Goal: Task Accomplishment & Management: Use online tool/utility

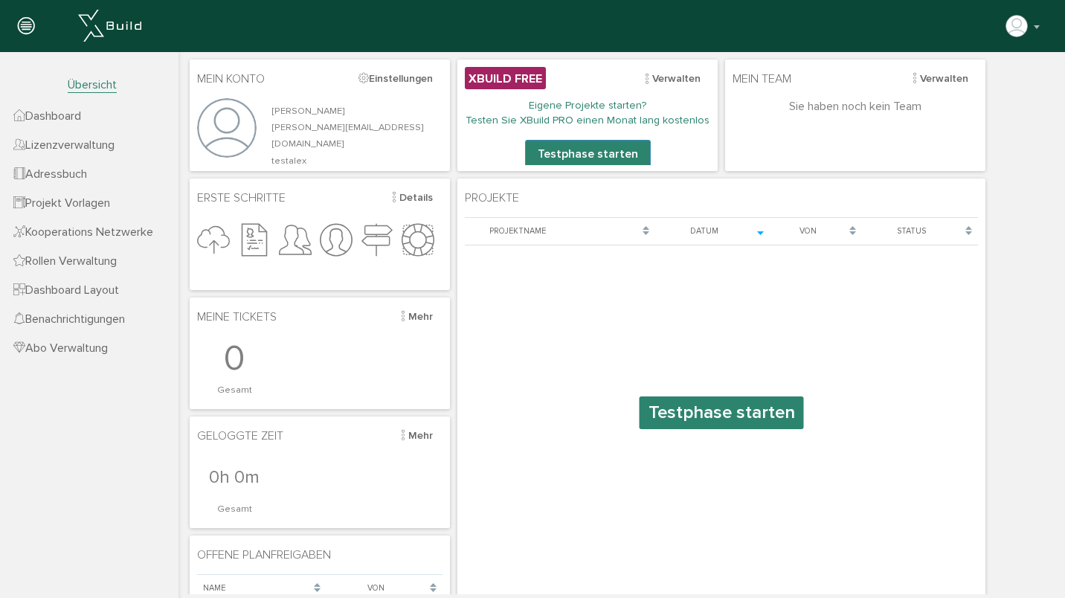
click at [97, 202] on span "Projekt Vorlagen" at bounding box center [61, 203] width 97 height 15
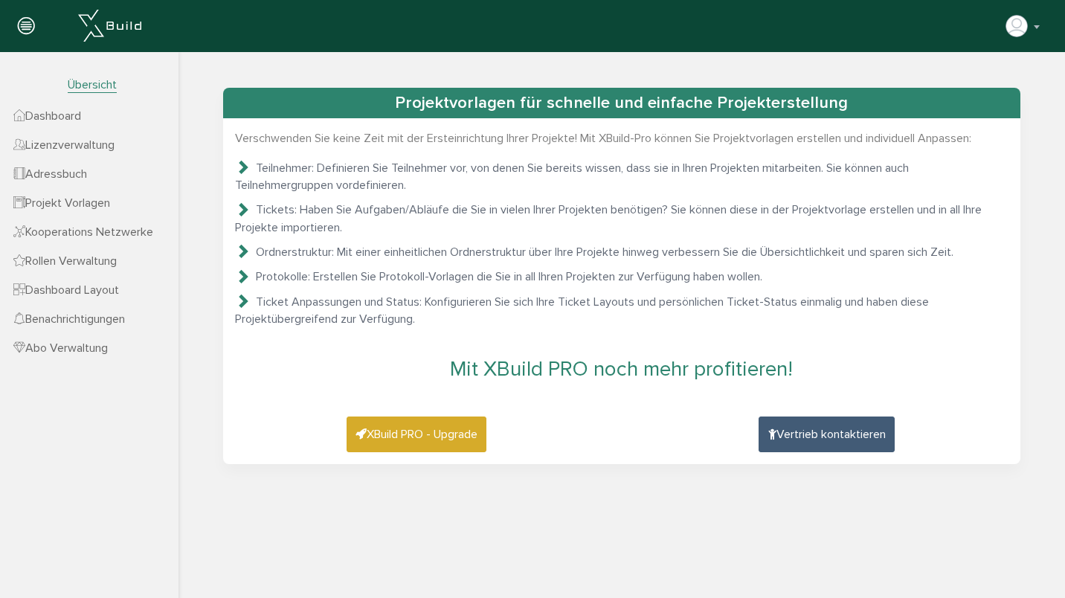
click at [74, 118] on span "Dashboard" at bounding box center [47, 116] width 68 height 15
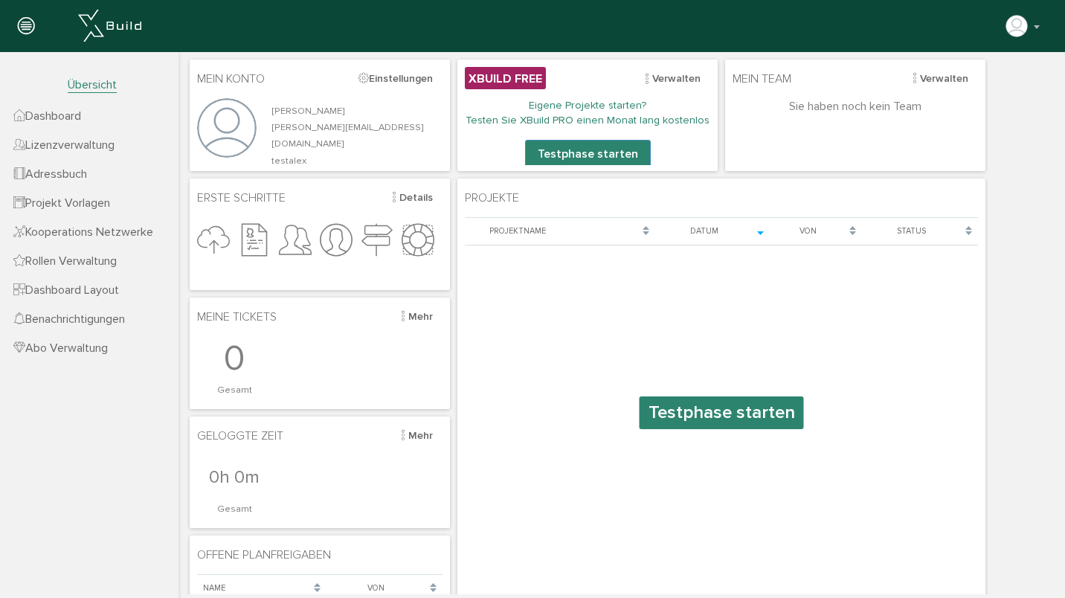
click at [702, 426] on link "Testphase starten" at bounding box center [722, 413] width 164 height 33
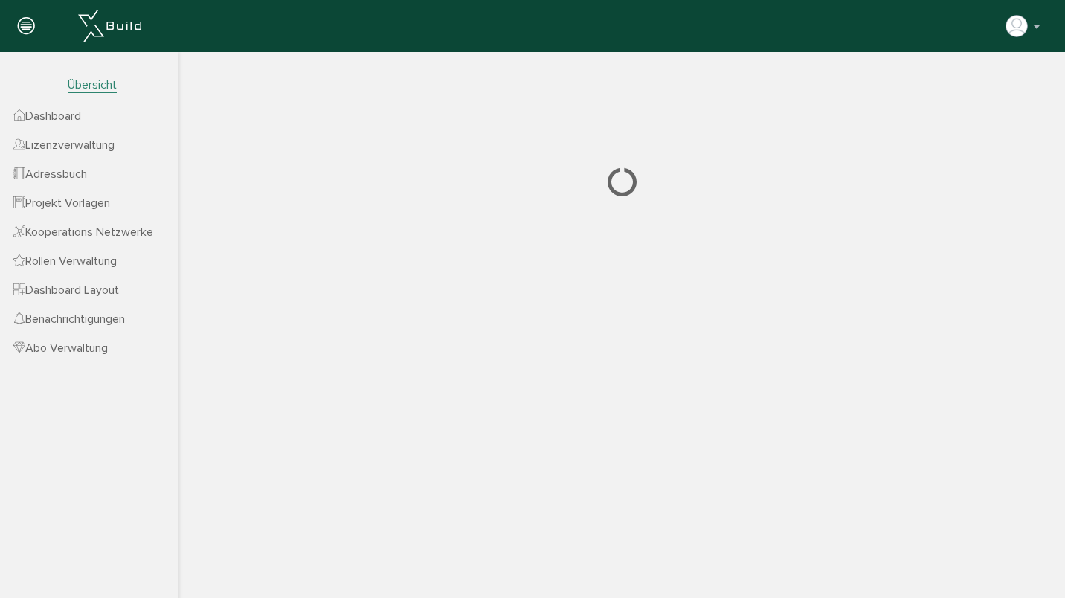
click at [90, 82] on span "Übersicht" at bounding box center [92, 85] width 49 height 16
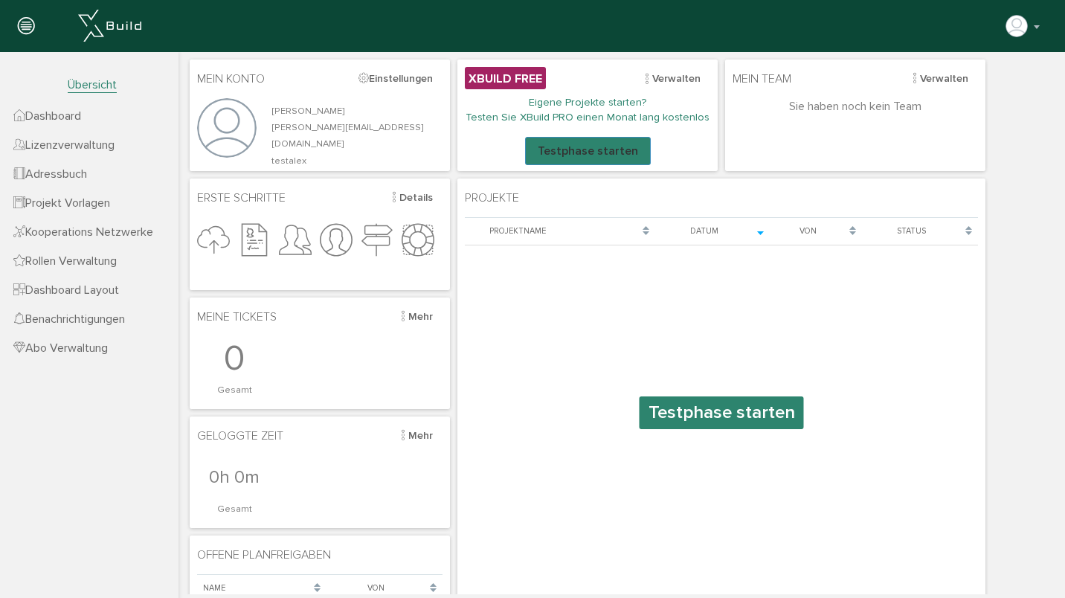
click at [588, 150] on button "Testphase starten" at bounding box center [588, 151] width 126 height 28
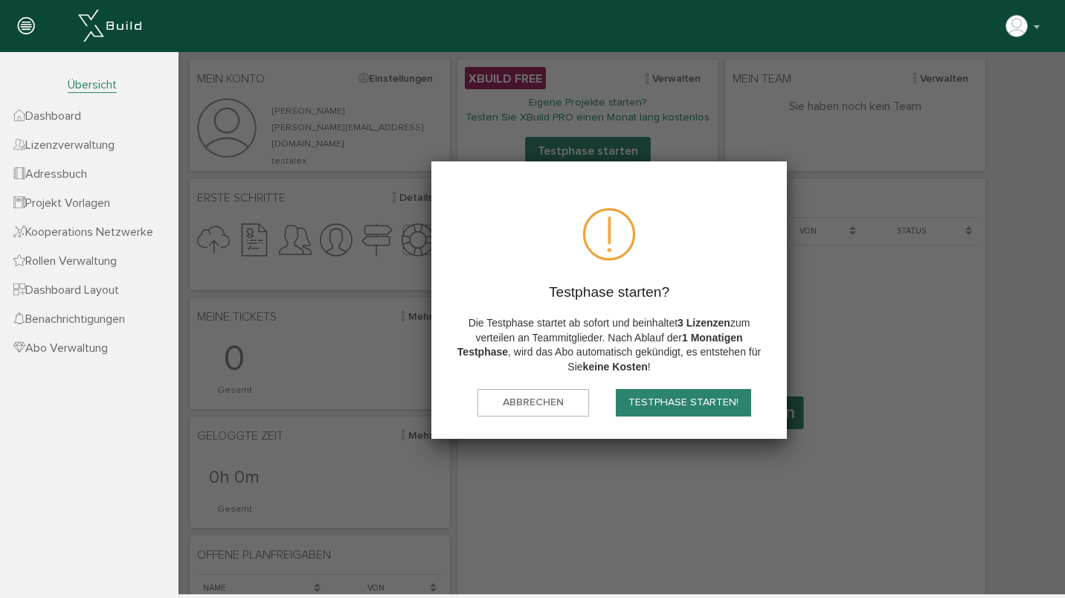
click at [699, 406] on button "Testphase starten!" at bounding box center [683, 403] width 135 height 28
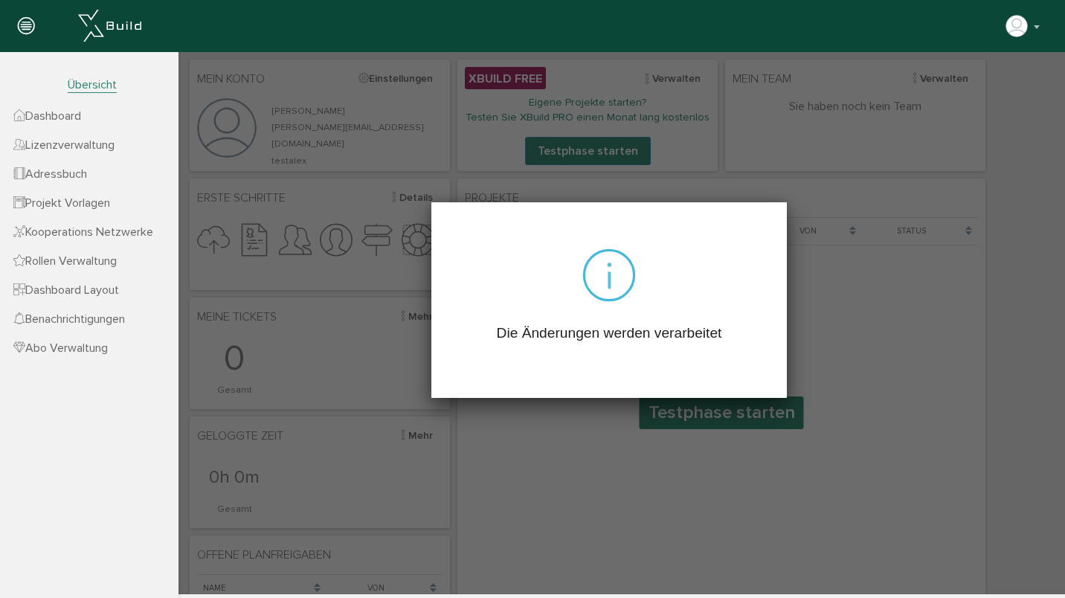
click at [616, 522] on div at bounding box center [622, 323] width 887 height 542
click at [914, 156] on div at bounding box center [622, 323] width 887 height 542
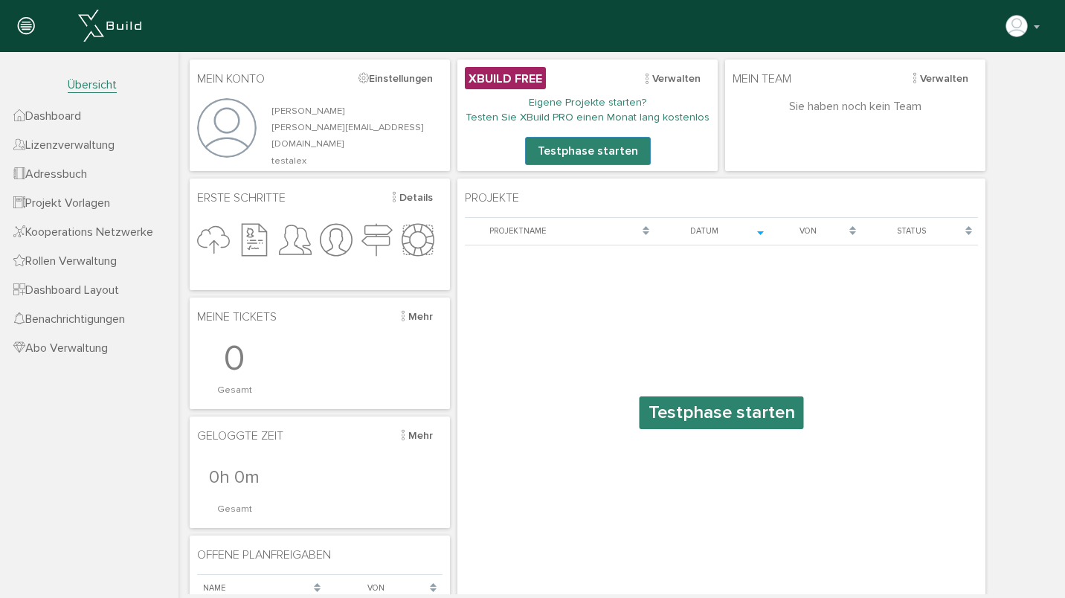
click at [83, 196] on link "Projekt Vorlagen" at bounding box center [89, 202] width 179 height 29
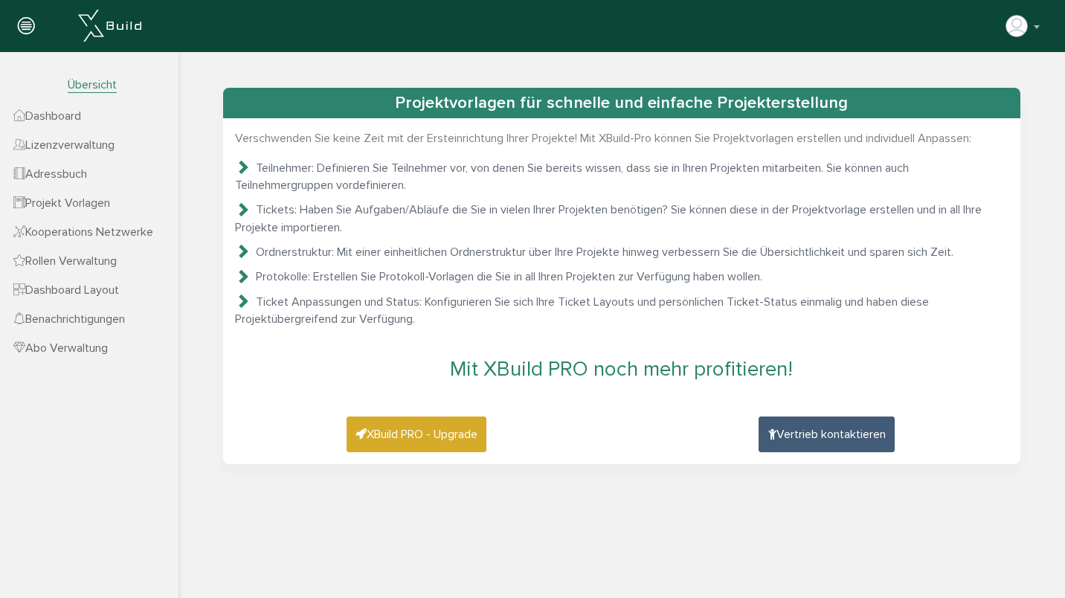
click at [76, 110] on span "Dashboard" at bounding box center [47, 116] width 68 height 15
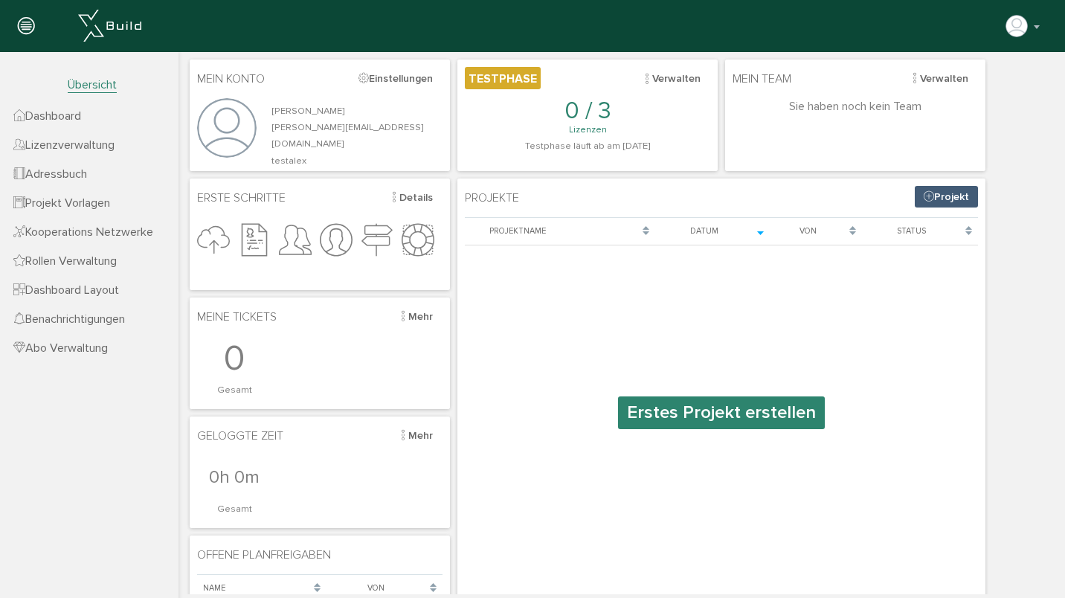
click at [769, 401] on link "Erstes Projekt erstellen" at bounding box center [721, 413] width 207 height 33
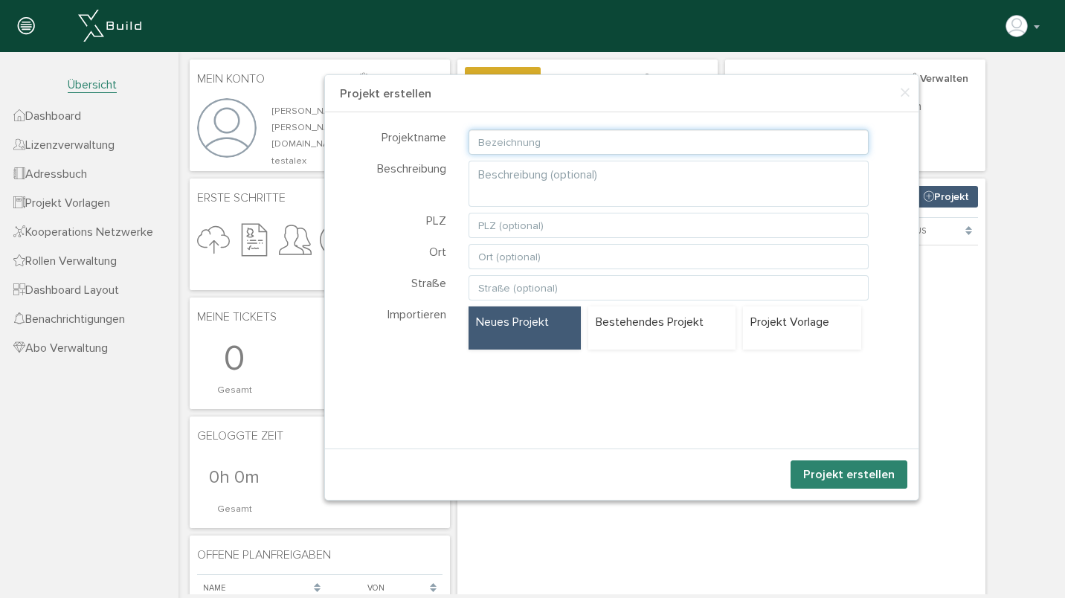
click at [574, 145] on input "text" at bounding box center [669, 141] width 401 height 25
type input "testi"
click at [809, 336] on div "Projekt Vorlage" at bounding box center [802, 328] width 118 height 43
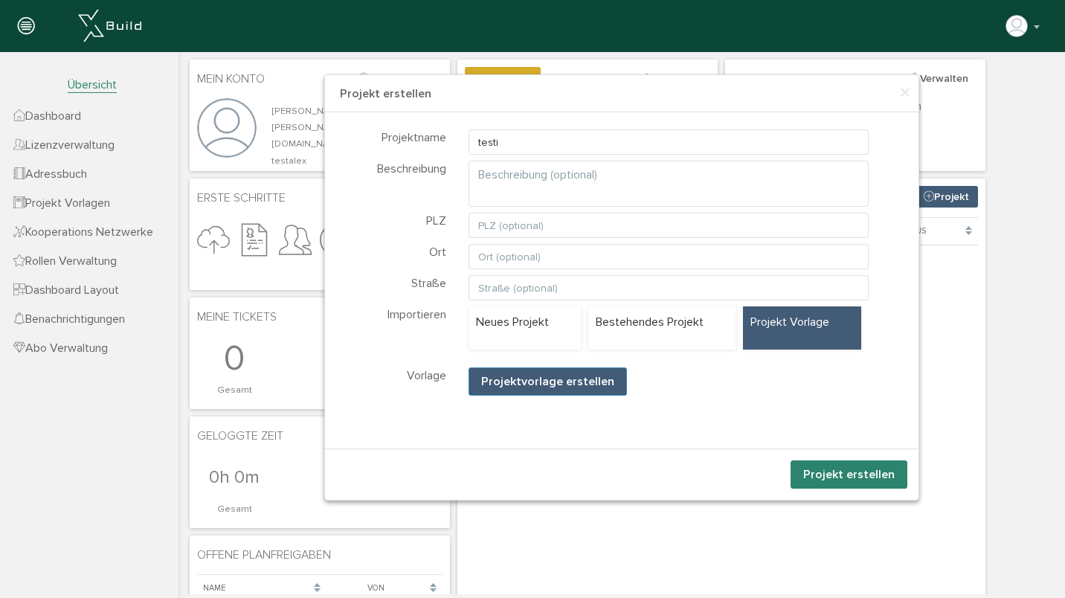
click at [517, 325] on p "Neues Projekt" at bounding box center [524, 322] width 97 height 16
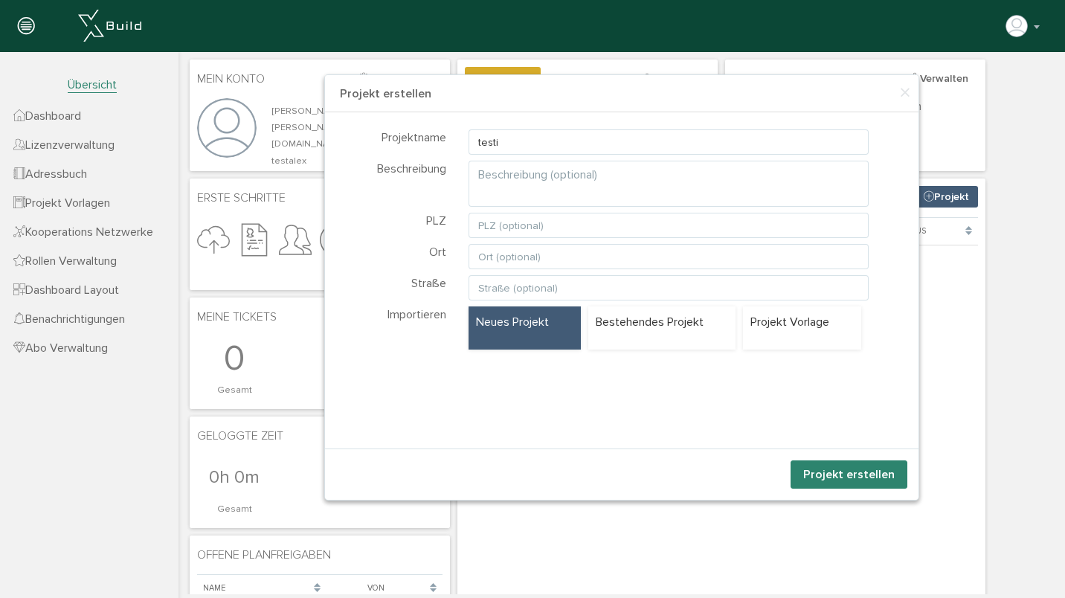
click at [841, 472] on button "Projekt erstellen" at bounding box center [849, 475] width 117 height 28
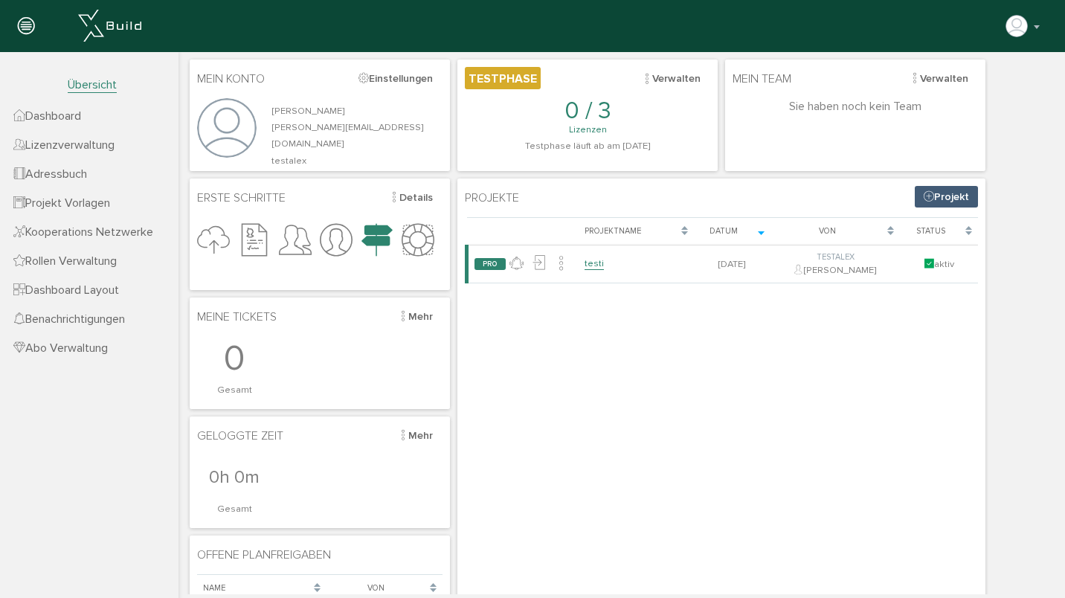
click at [594, 261] on link "testi" at bounding box center [594, 263] width 19 height 13
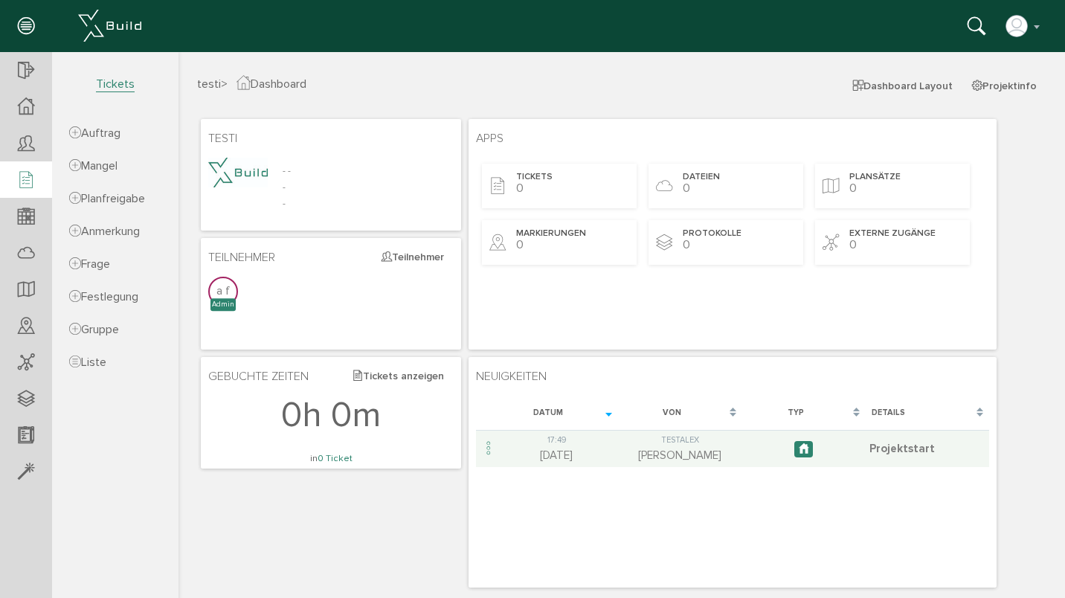
click at [25, 180] on icon at bounding box center [26, 180] width 16 height 21
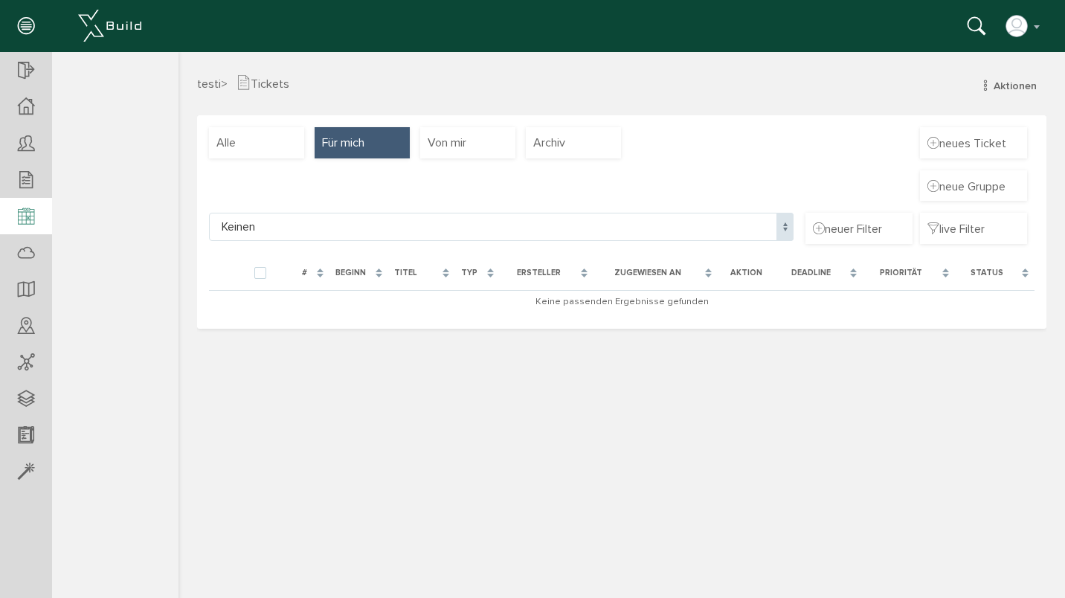
click at [33, 220] on icon at bounding box center [26, 217] width 16 height 21
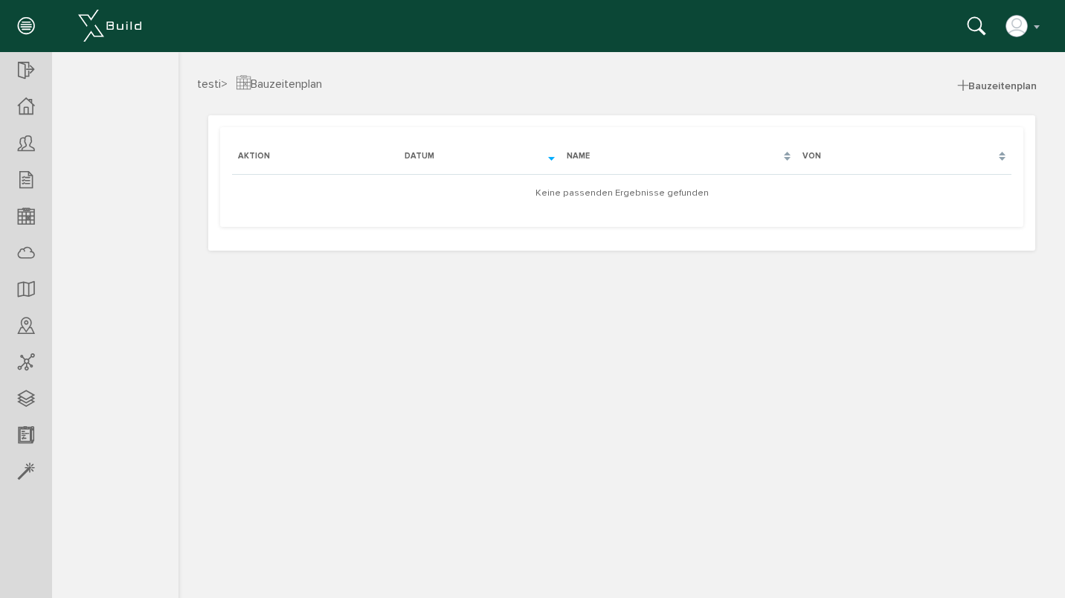
click at [996, 83] on span "Bauzeitenplan" at bounding box center [998, 85] width 98 height 23
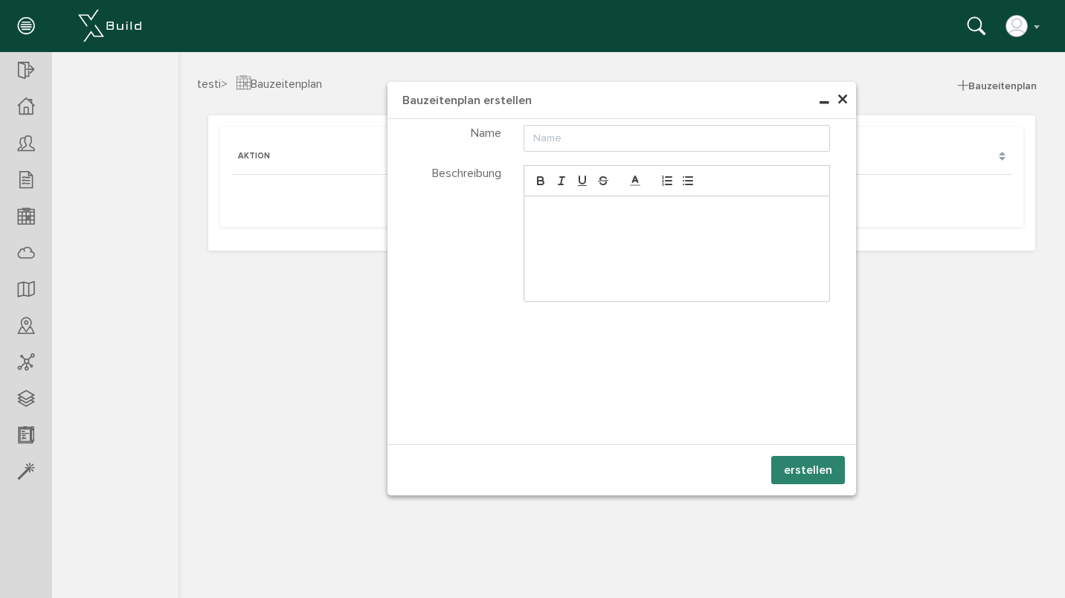
click at [545, 246] on div at bounding box center [678, 248] width 306 height 105
click at [845, 95] on span "×" at bounding box center [843, 100] width 12 height 29
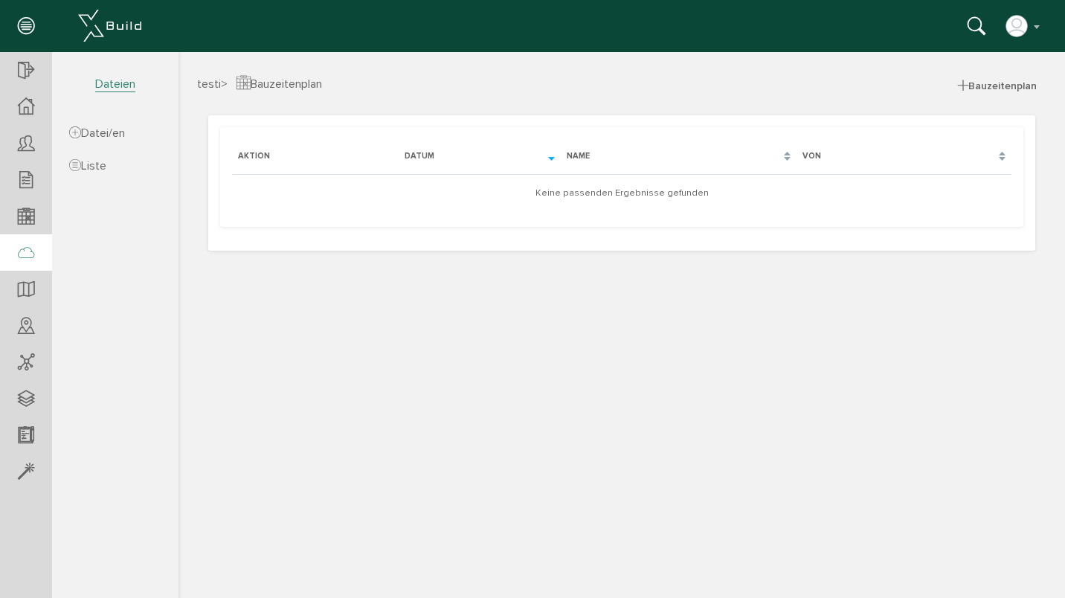
click at [33, 250] on icon at bounding box center [26, 253] width 16 height 21
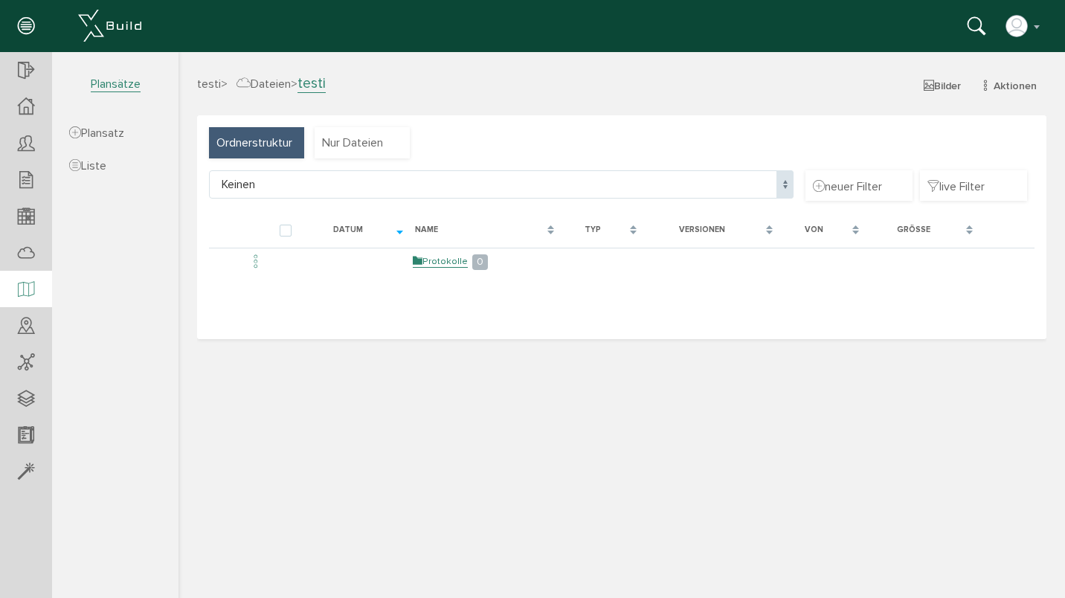
click at [42, 292] on div at bounding box center [26, 290] width 52 height 38
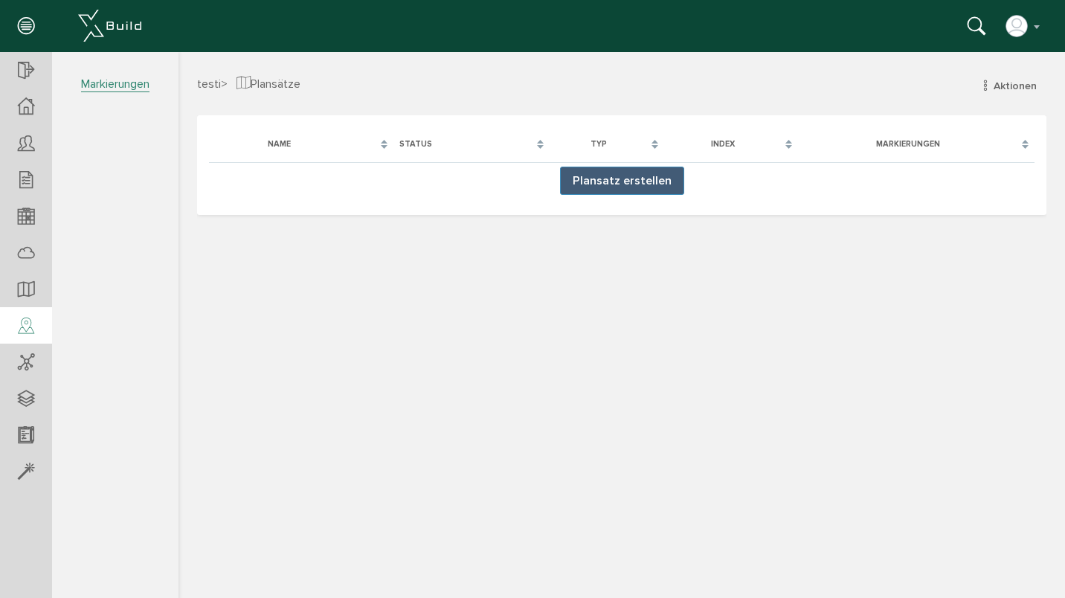
click at [31, 328] on icon at bounding box center [26, 326] width 16 height 21
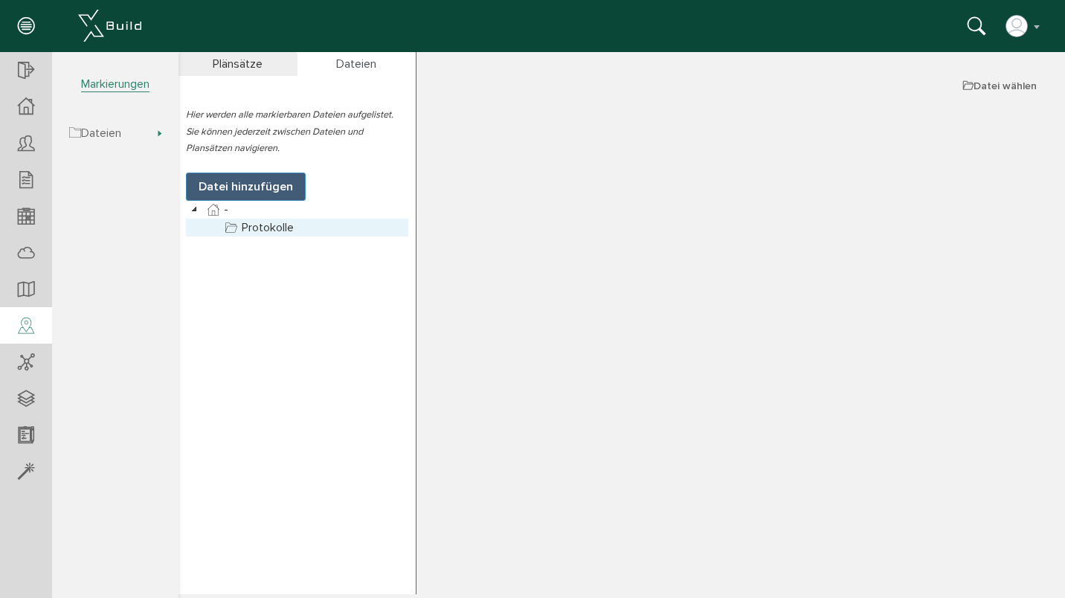
click at [292, 226] on link "Protokolle" at bounding box center [259, 228] width 75 height 18
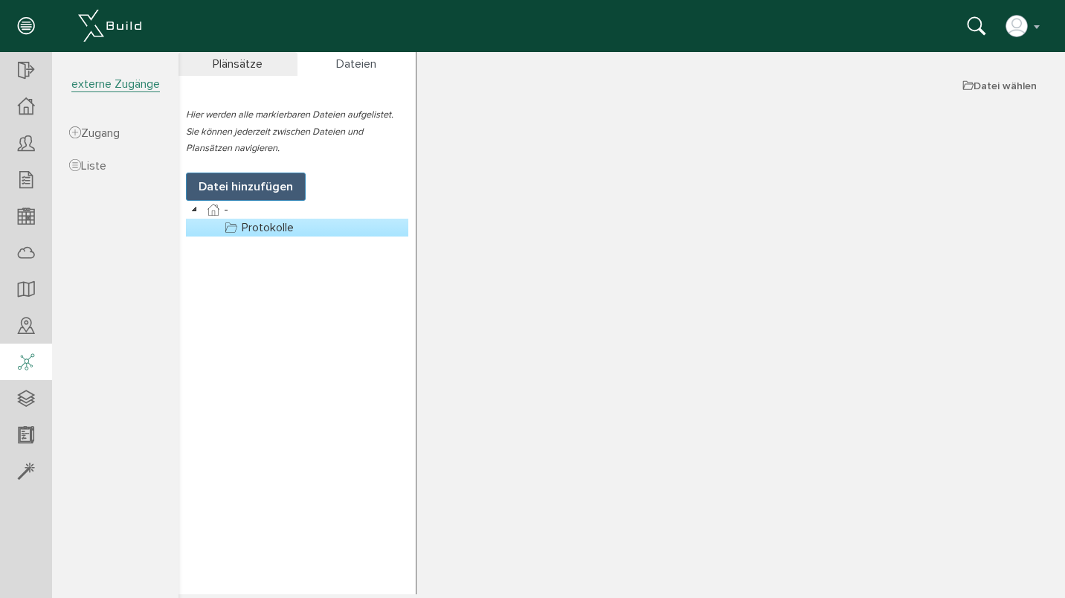
click at [39, 368] on div at bounding box center [26, 363] width 52 height 38
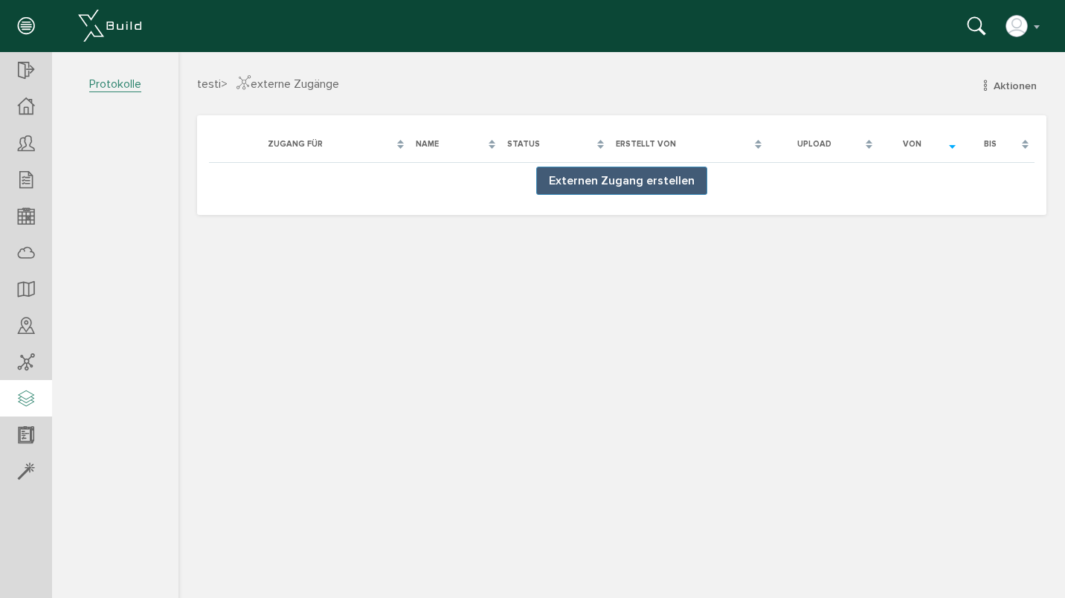
click at [15, 403] on div at bounding box center [26, 399] width 52 height 38
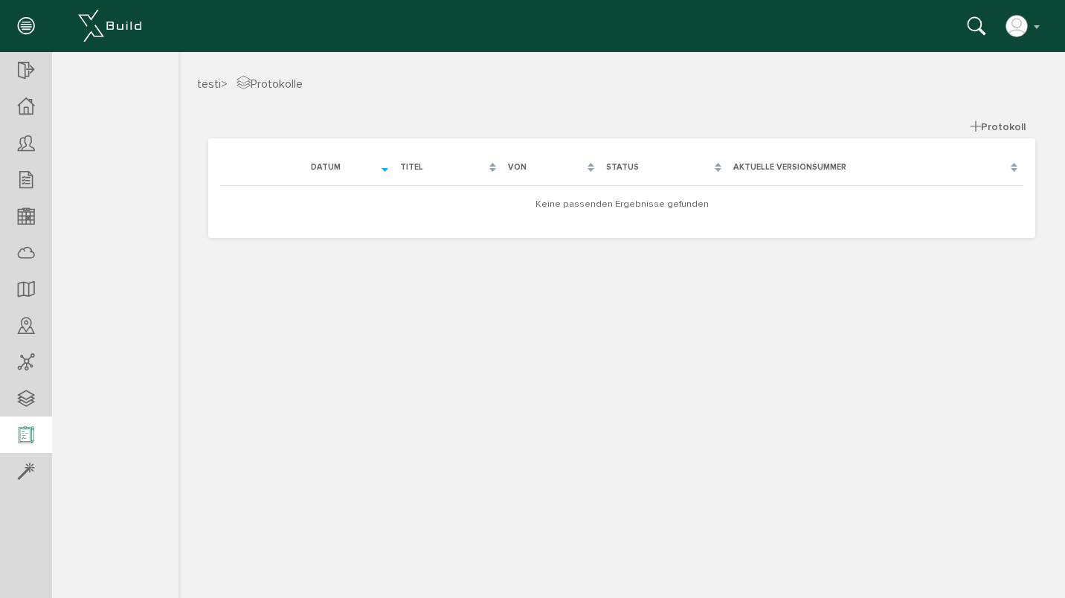
click at [31, 429] on icon at bounding box center [26, 436] width 16 height 21
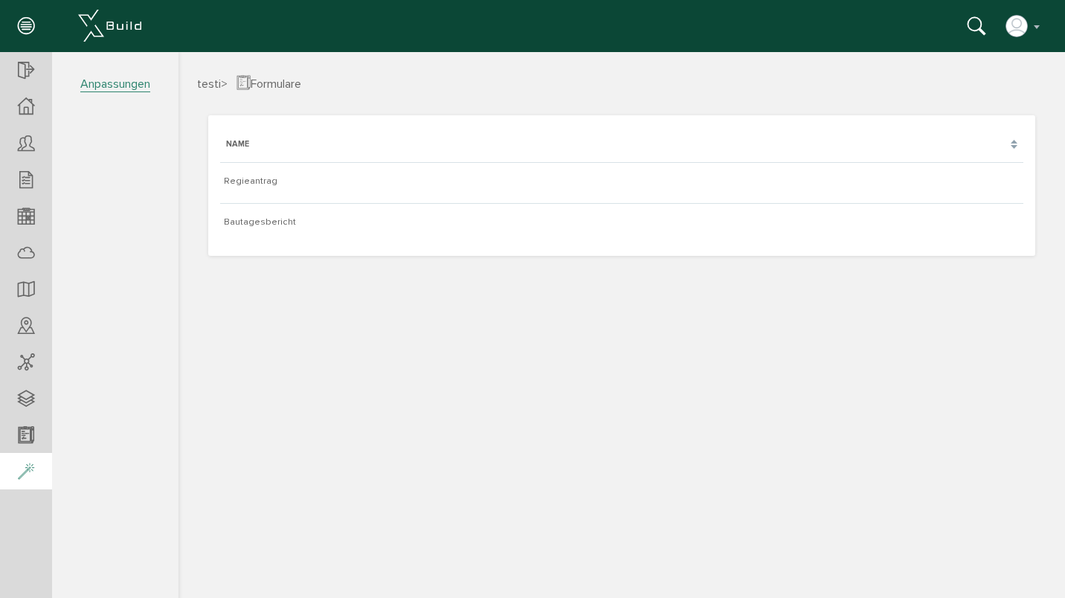
click at [28, 461] on div at bounding box center [26, 472] width 52 height 38
